Goal: Task Accomplishment & Management: Manage account settings

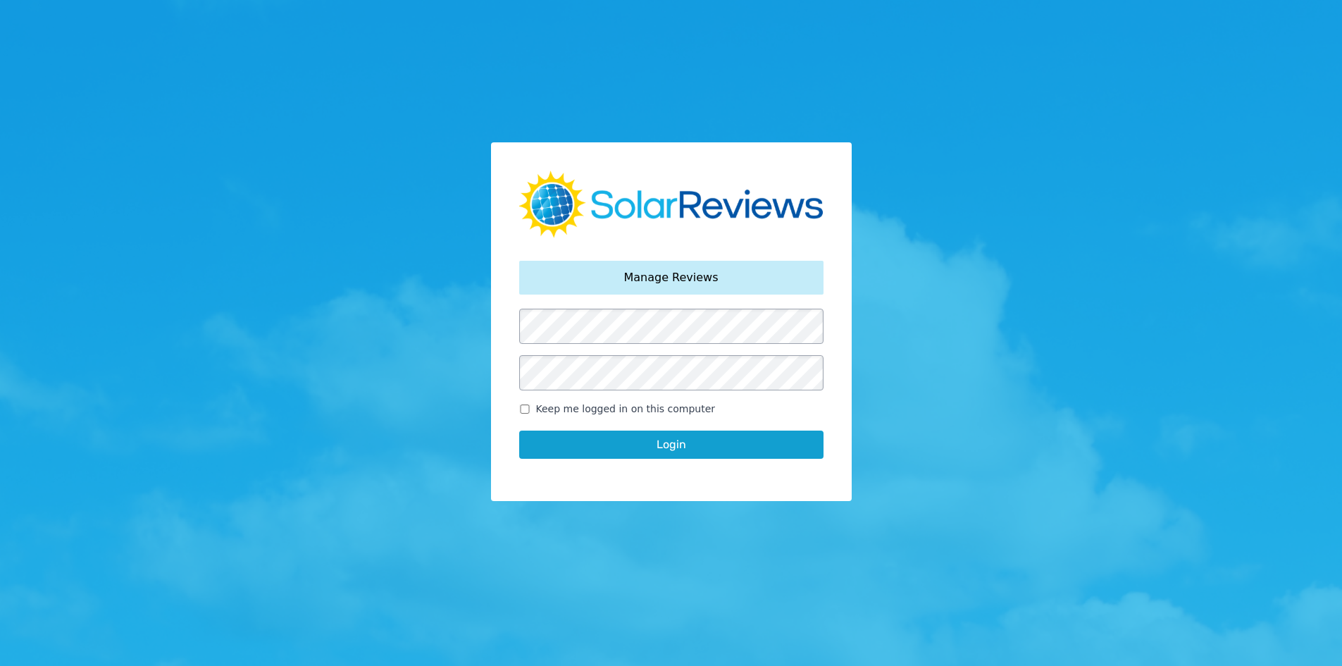
click at [538, 406] on span "Keep me logged in on this computer" at bounding box center [626, 409] width 180 height 15
click at [530, 406] on input "Keep me logged in on this computer" at bounding box center [524, 408] width 11 height 9
checkbox input "true"
click at [564, 445] on button "Login" at bounding box center [671, 444] width 304 height 28
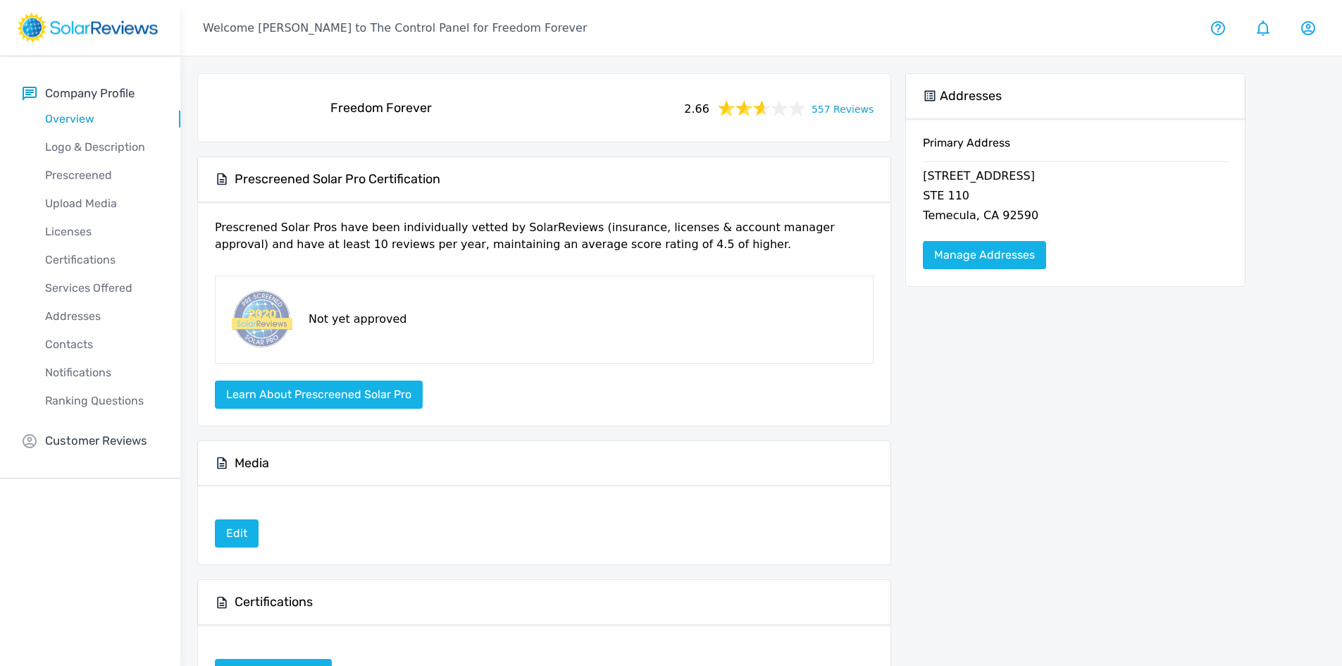
click at [838, 111] on link "557 Reviews" at bounding box center [843, 108] width 62 height 18
